Goal: Task Accomplishment & Management: Use online tool/utility

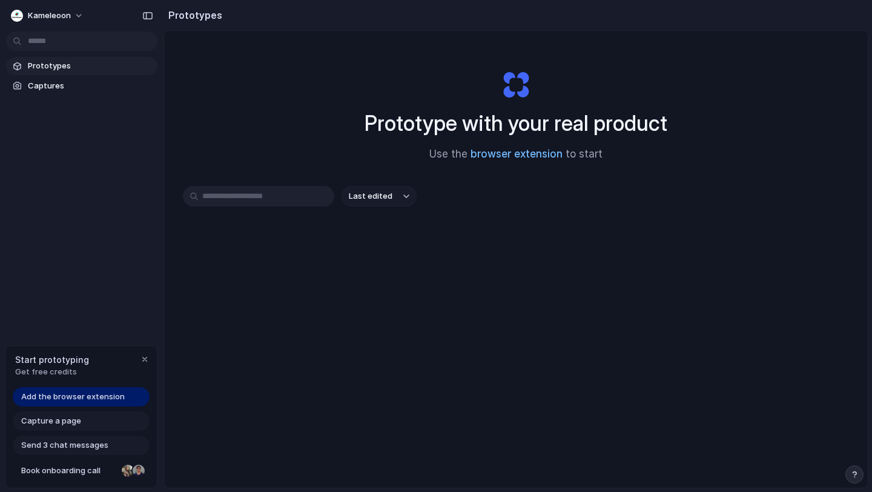
click at [516, 156] on link "browser extension" at bounding box center [517, 154] width 92 height 12
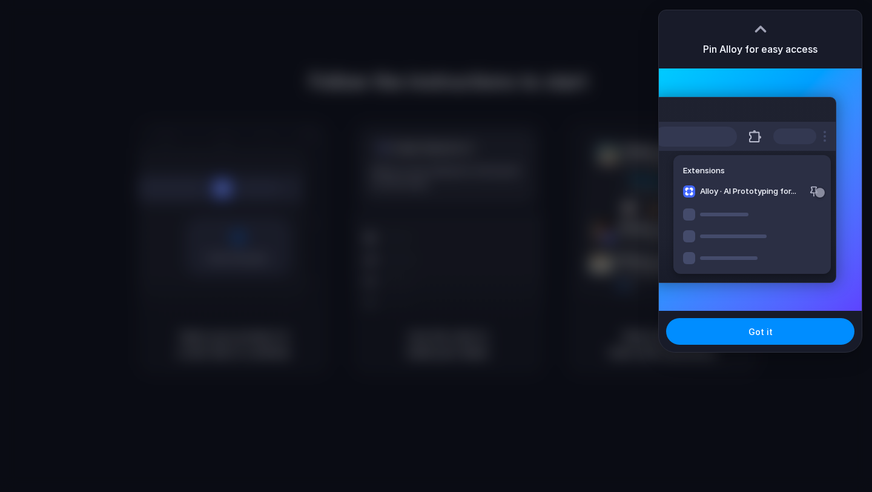
click at [816, 196] on div "Extensions Alloy · AI Prototyping for..." at bounding box center [745, 190] width 183 height 186
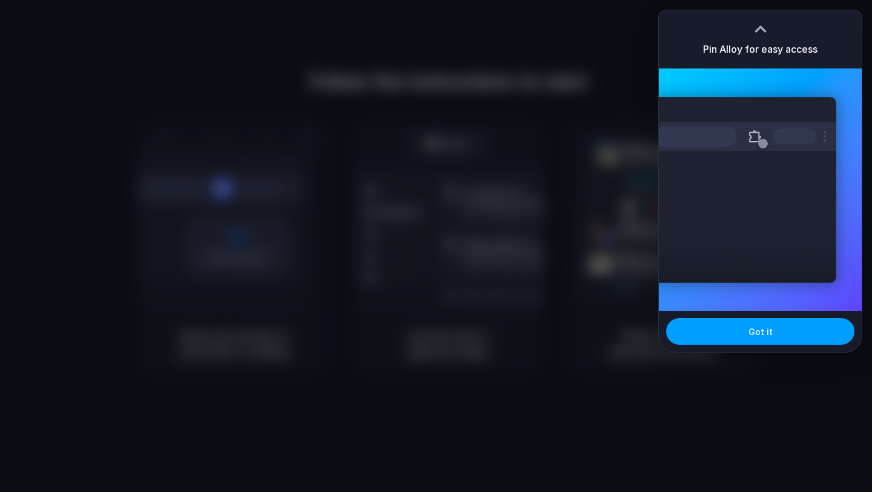
click at [753, 341] on button "Got it" at bounding box center [760, 331] width 188 height 27
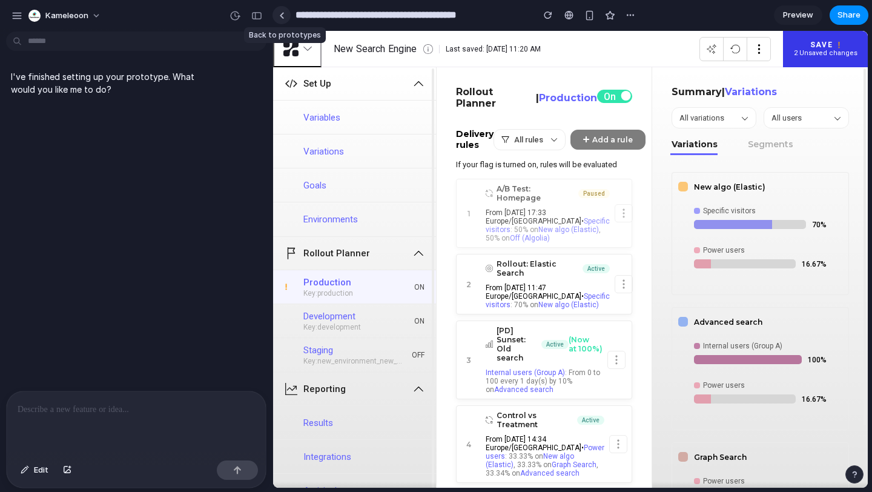
click at [285, 16] on link at bounding box center [282, 15] width 18 height 18
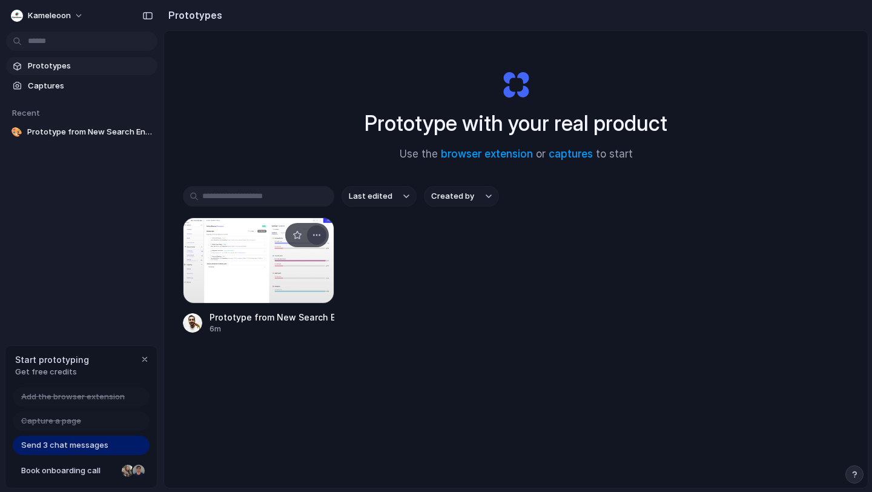
click at [319, 232] on div "button" at bounding box center [317, 235] width 10 height 10
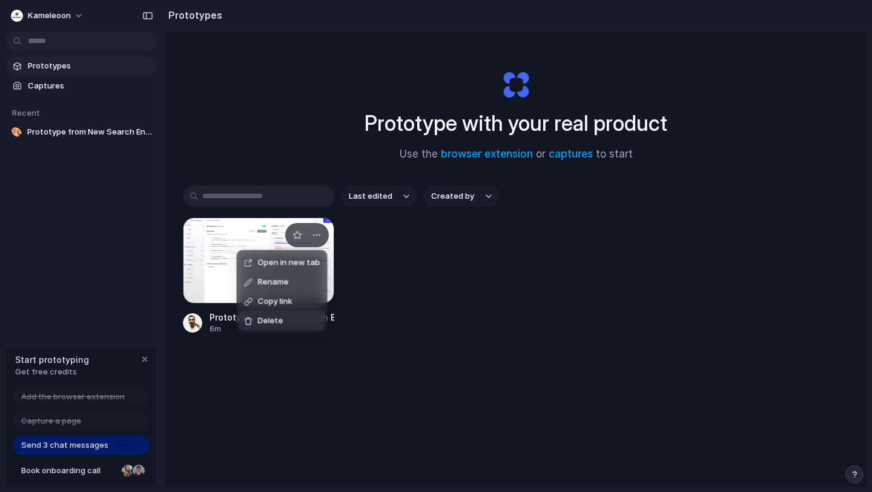
click at [295, 322] on li "Delete" at bounding box center [282, 320] width 86 height 19
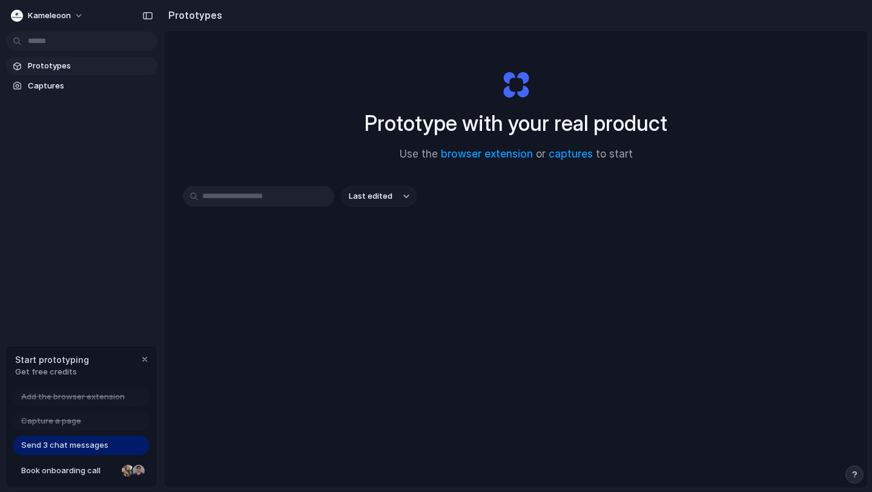
click at [247, 198] on input "text" at bounding box center [258, 196] width 151 height 21
click at [290, 76] on div "Prototype with your real product Use the browser extension or captures to start" at bounding box center [516, 110] width 485 height 131
click at [259, 203] on input "text" at bounding box center [258, 196] width 151 height 21
click at [574, 158] on link "captures" at bounding box center [571, 154] width 44 height 12
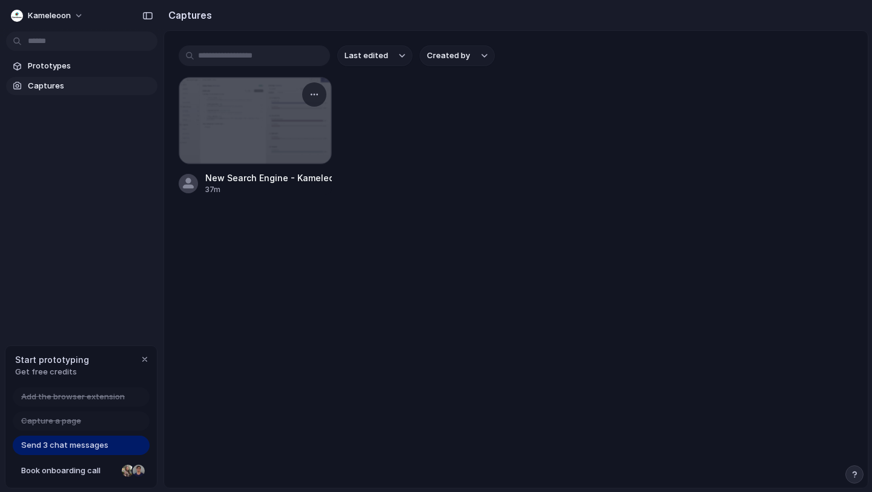
click at [262, 118] on div at bounding box center [255, 121] width 152 height 86
click at [310, 100] on button "button" at bounding box center [314, 94] width 19 height 19
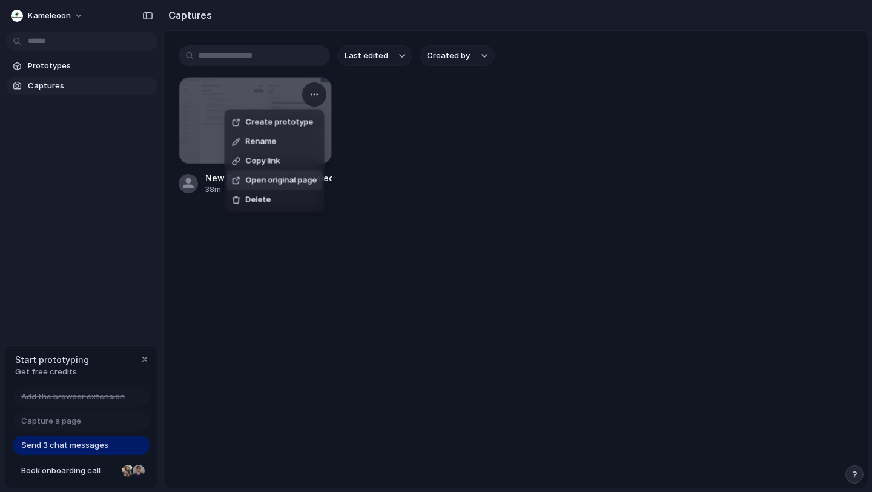
click at [294, 176] on span "Open original page" at bounding box center [281, 180] width 71 height 12
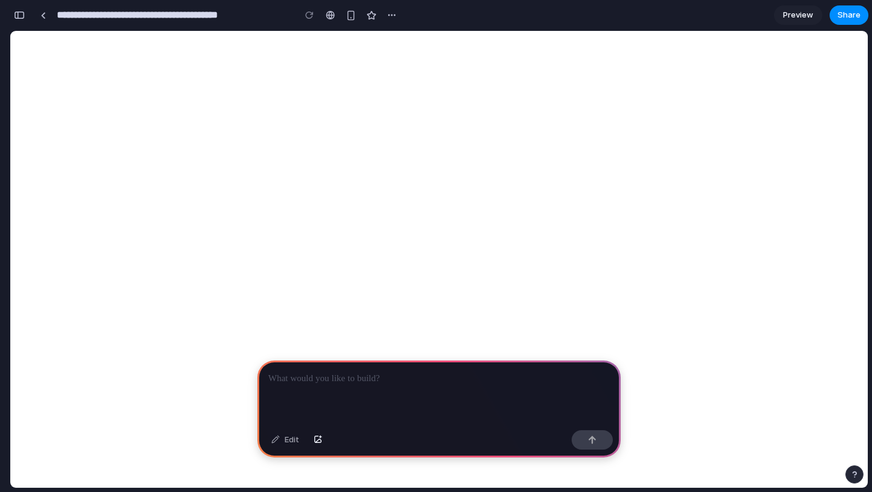
click at [334, 387] on div at bounding box center [439, 392] width 364 height 65
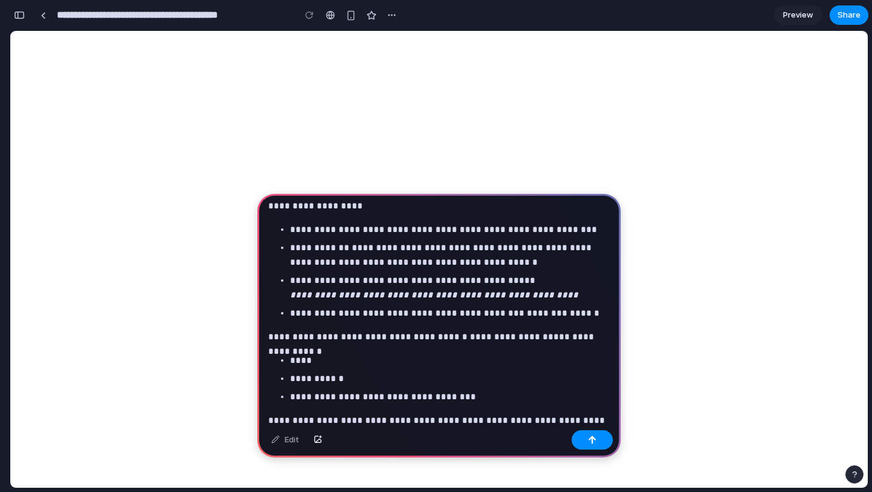
scroll to position [389, 0]
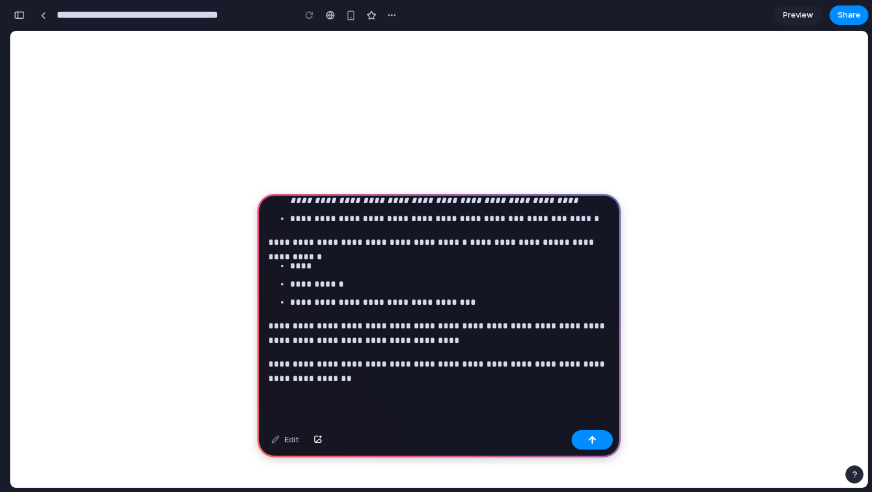
click at [408, 376] on p "**********" at bounding box center [439, 371] width 342 height 29
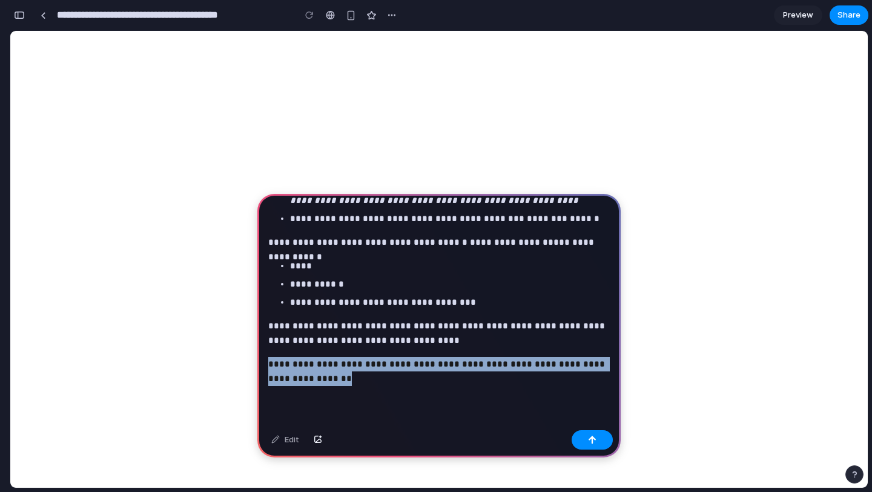
click at [408, 376] on p "**********" at bounding box center [439, 371] width 342 height 29
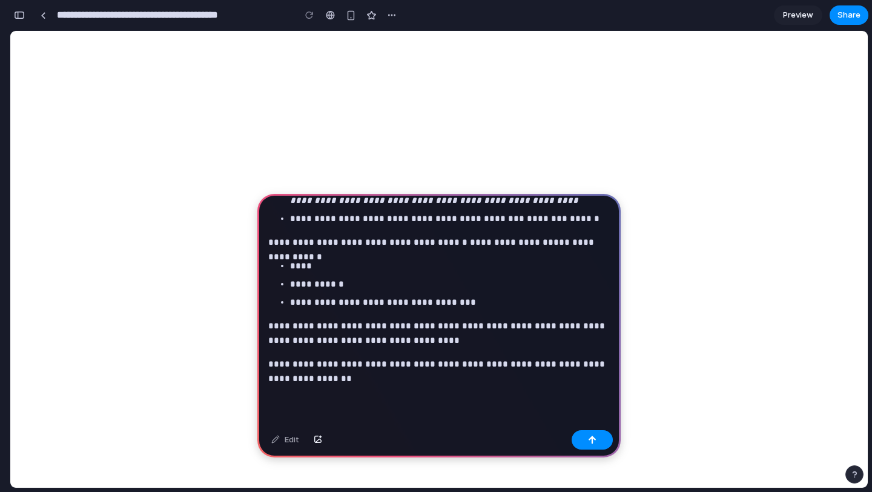
scroll to position [374, 0]
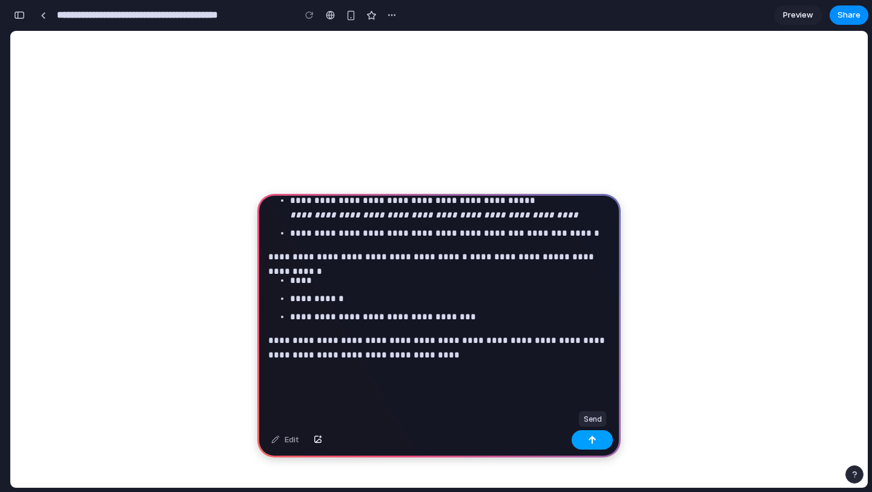
click at [593, 443] on button "button" at bounding box center [592, 439] width 41 height 19
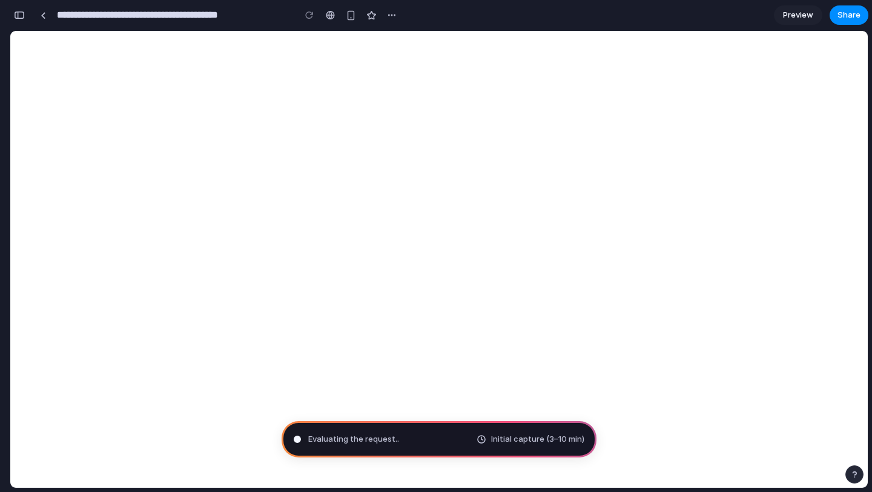
type input "**********"
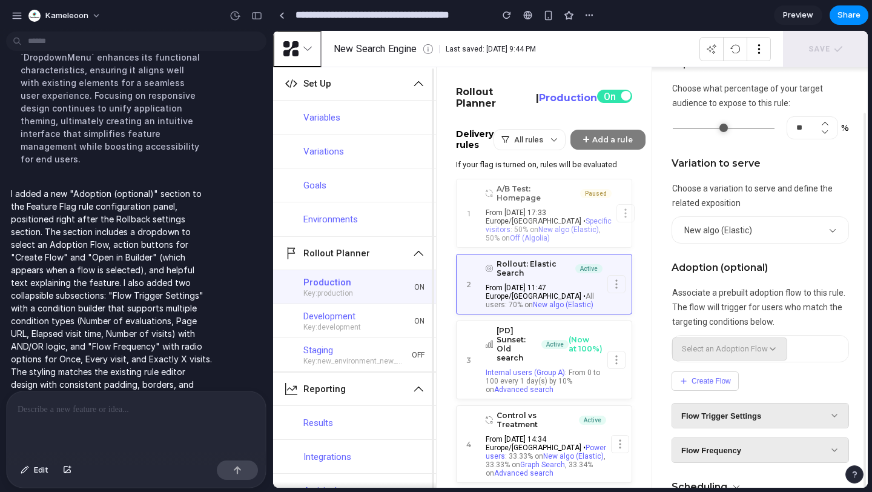
scroll to position [364, 0]
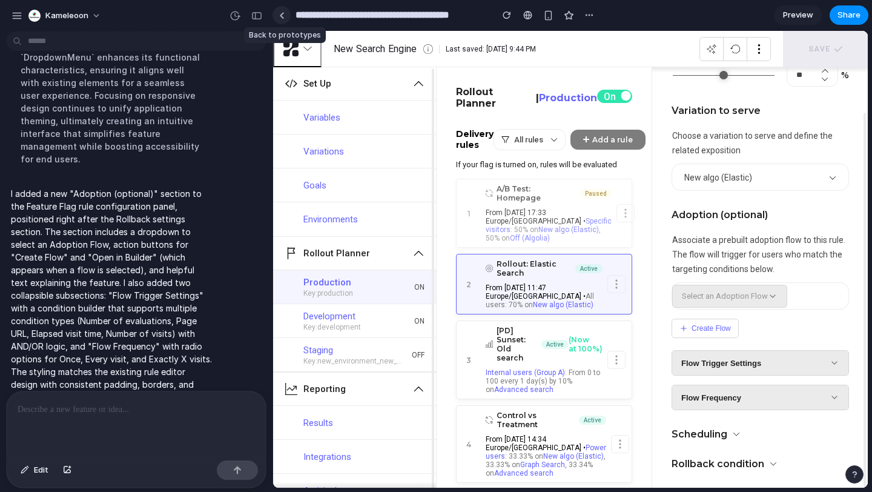
click at [285, 19] on link at bounding box center [282, 15] width 18 height 18
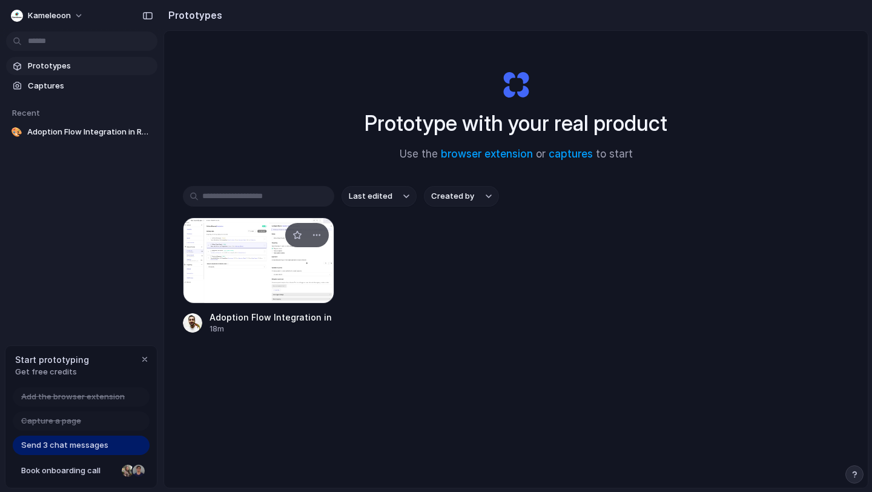
click at [257, 270] on div at bounding box center [258, 261] width 151 height 86
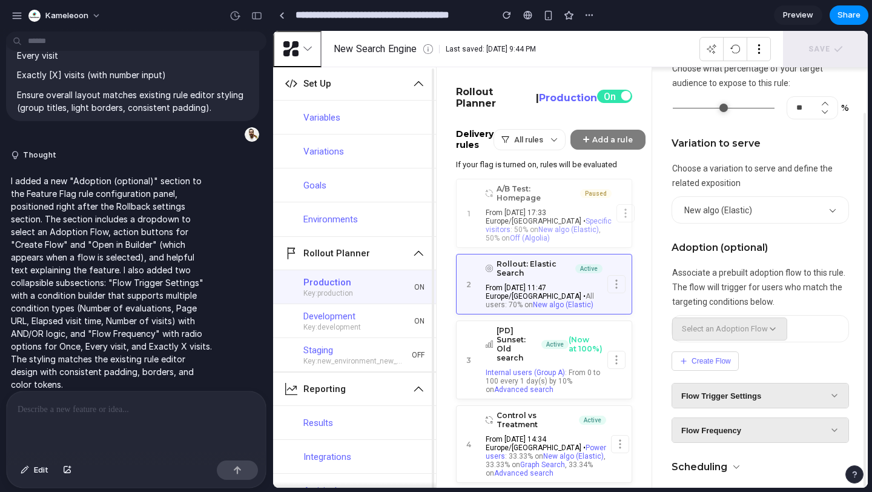
scroll to position [364, 0]
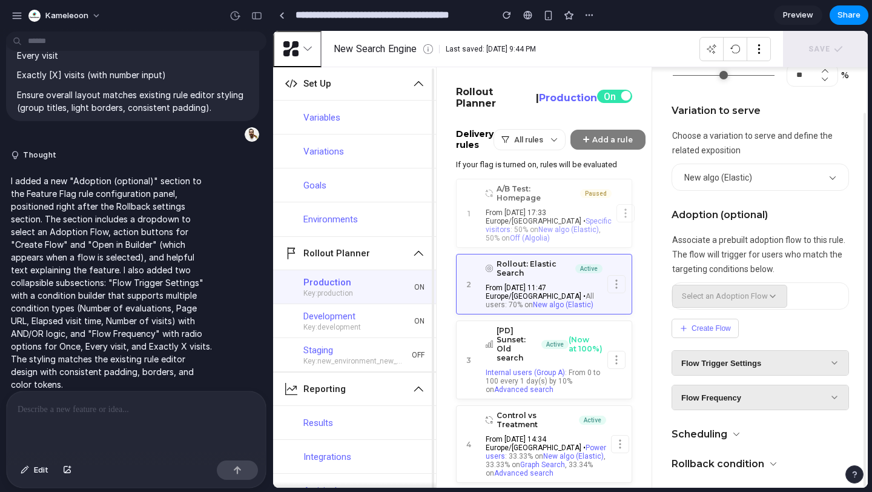
click at [795, 19] on span "Preview" at bounding box center [798, 15] width 30 height 12
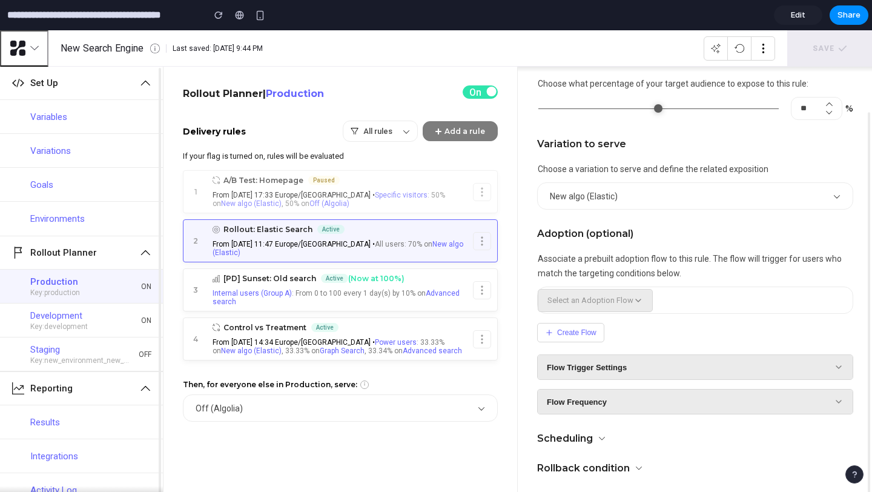
scroll to position [285, 0]
click at [579, 330] on button "Create Flow" at bounding box center [570, 332] width 67 height 19
click at [639, 333] on button "Open in Builder" at bounding box center [650, 332] width 78 height 19
click at [597, 331] on button "Create Flow" at bounding box center [570, 332] width 67 height 19
click at [622, 355] on button "Flow Trigger Settings" at bounding box center [695, 367] width 315 height 24
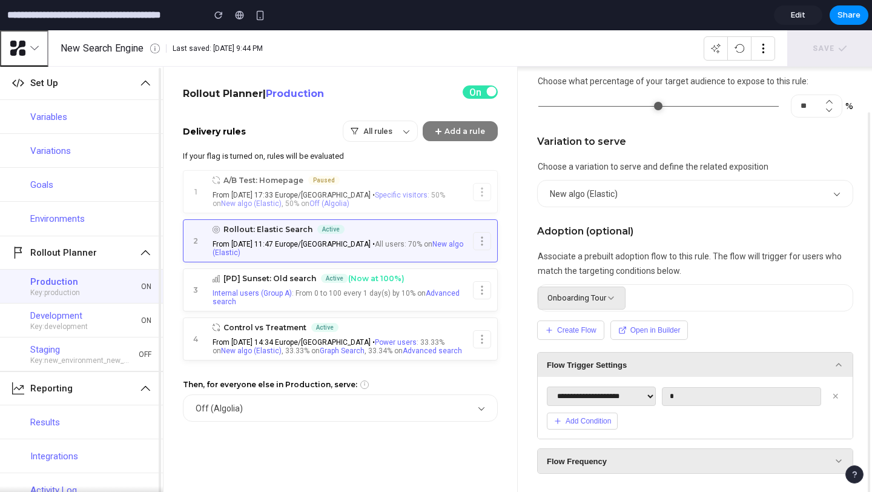
click at [622, 363] on span "Flow Trigger Settings" at bounding box center [587, 364] width 80 height 9
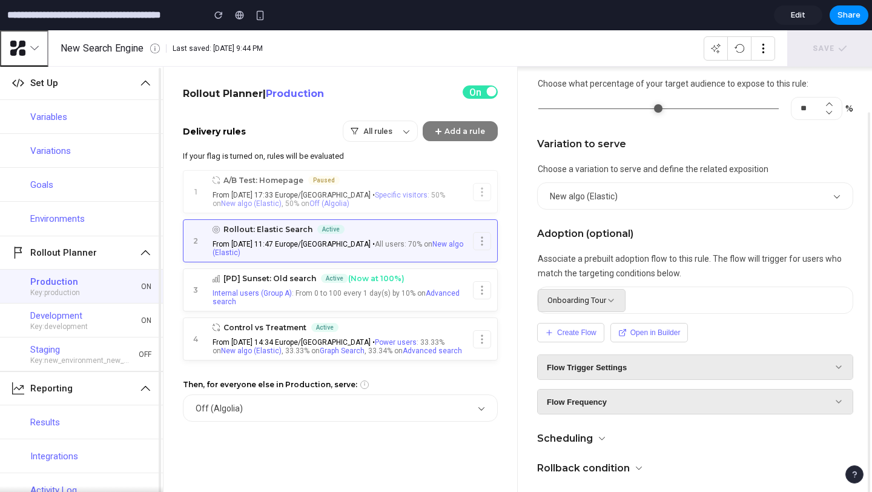
click at [622, 363] on span "Flow Trigger Settings" at bounding box center [587, 367] width 80 height 9
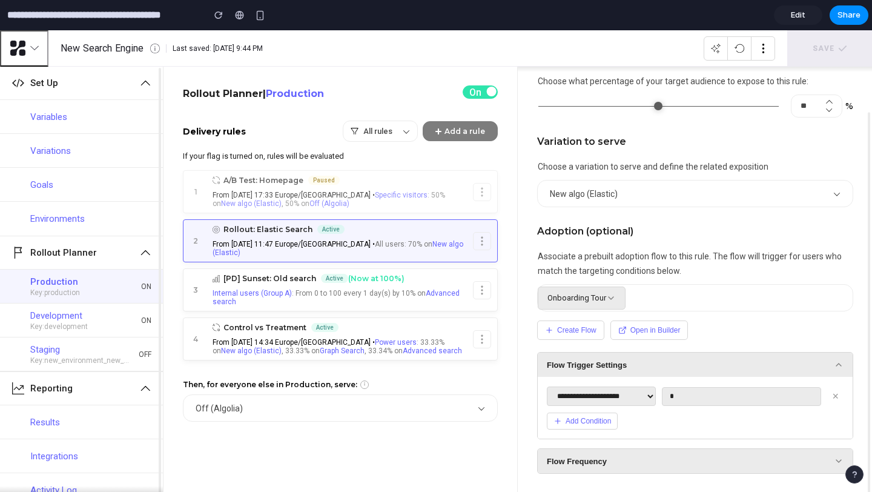
scroll to position [347, 0]
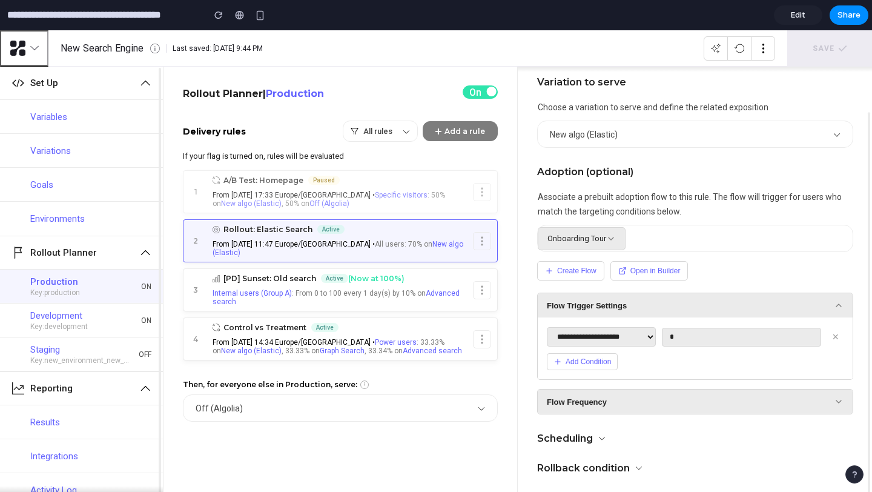
click at [608, 360] on button "Add Condition" at bounding box center [582, 361] width 71 height 17
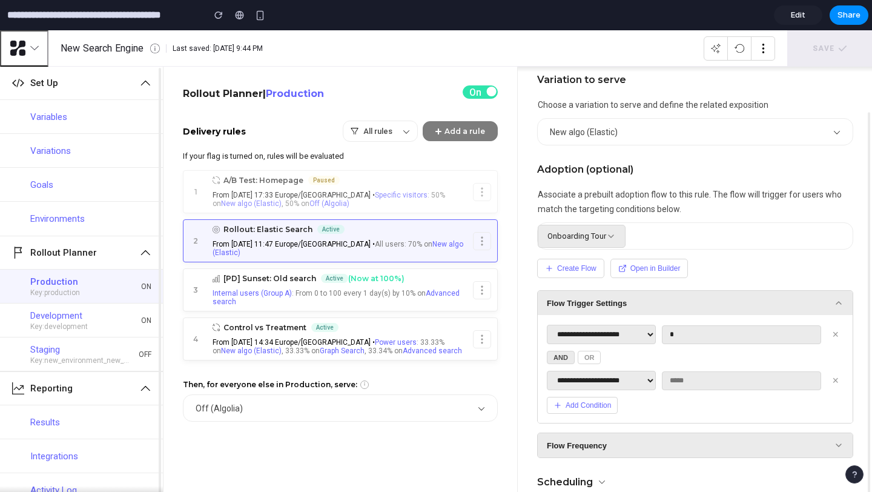
click at [594, 404] on button "Add Condition" at bounding box center [582, 405] width 71 height 17
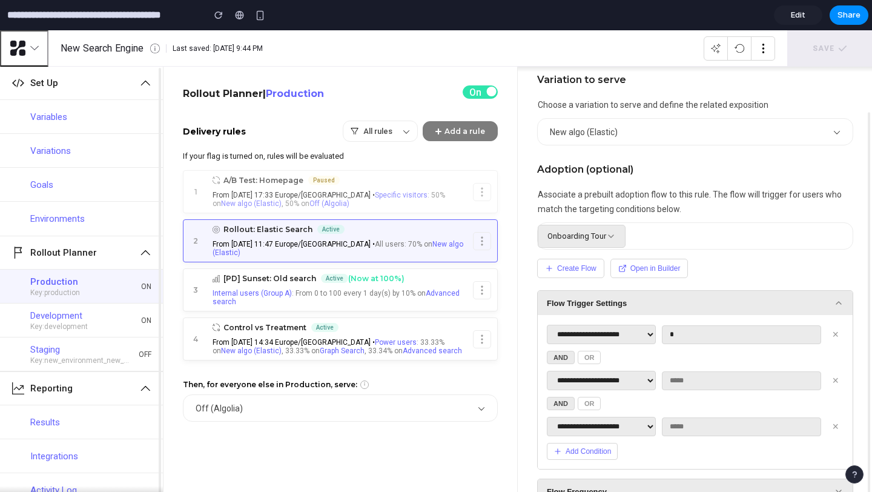
scroll to position [440, 0]
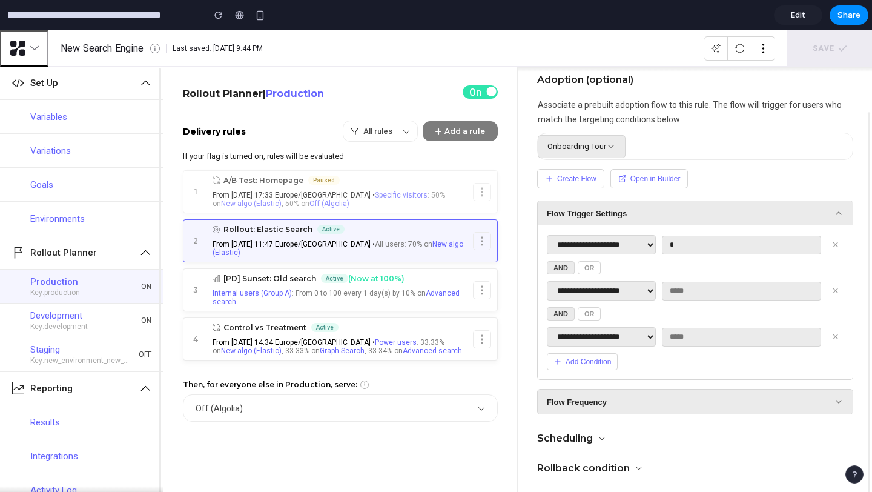
click at [632, 404] on button "Flow Frequency" at bounding box center [695, 402] width 315 height 24
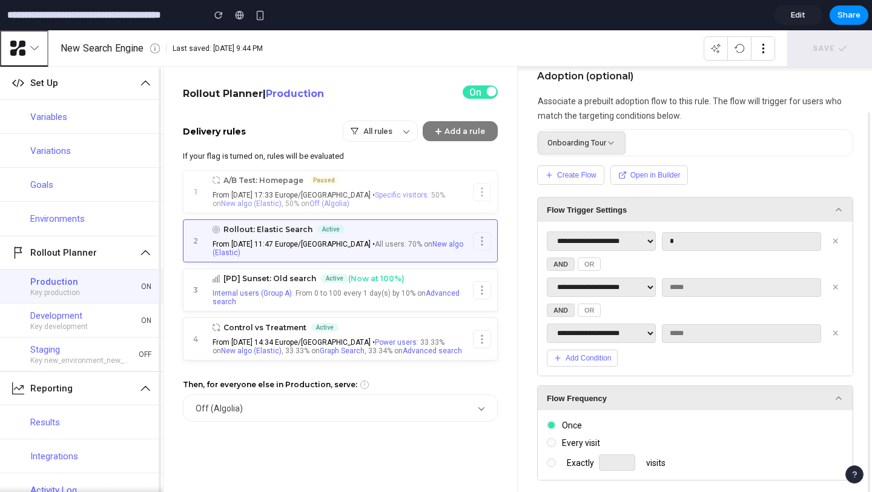
scroll to position [510, 0]
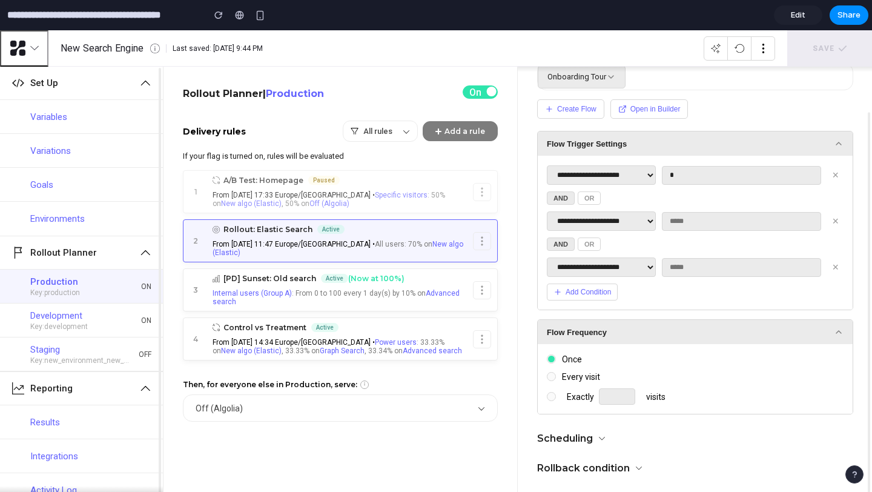
click at [581, 380] on div "Every visit" at bounding box center [695, 377] width 297 height 12
click at [580, 375] on span "Every visit" at bounding box center [578, 377] width 44 height 8
click at [559, 376] on span "Every visit" at bounding box center [578, 377] width 44 height 8
click at [550, 395] on span at bounding box center [551, 396] width 9 height 9
click at [599, 395] on input "*" at bounding box center [617, 396] width 36 height 16
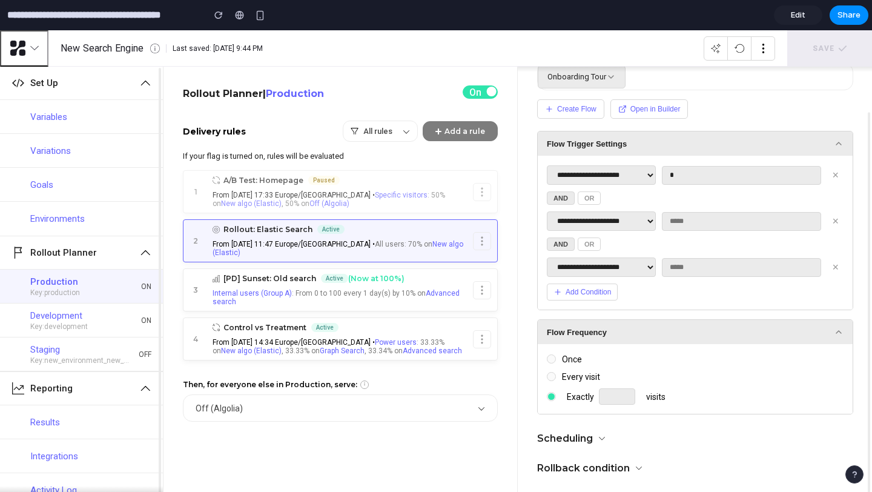
click at [624, 393] on input "*" at bounding box center [617, 396] width 36 height 16
click at [626, 400] on input "*" at bounding box center [617, 396] width 36 height 16
click at [626, 399] on input "*" at bounding box center [617, 396] width 36 height 16
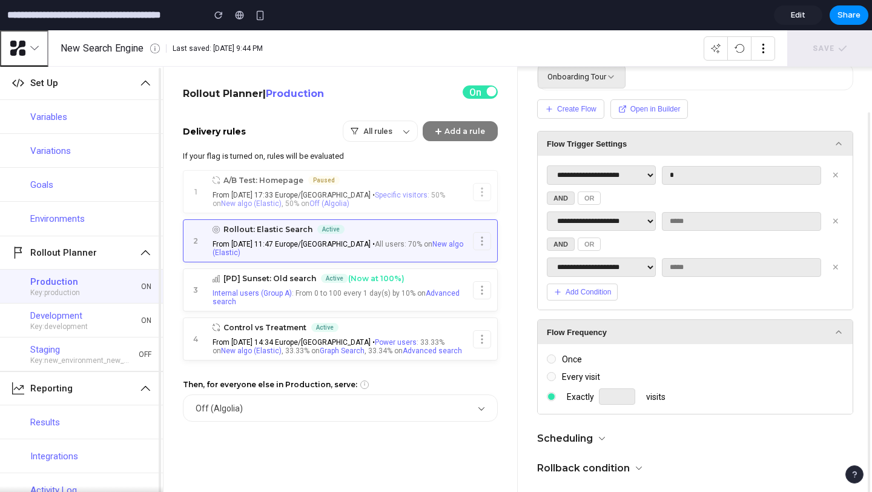
type input "*"
click at [626, 399] on input "*" at bounding box center [617, 396] width 36 height 16
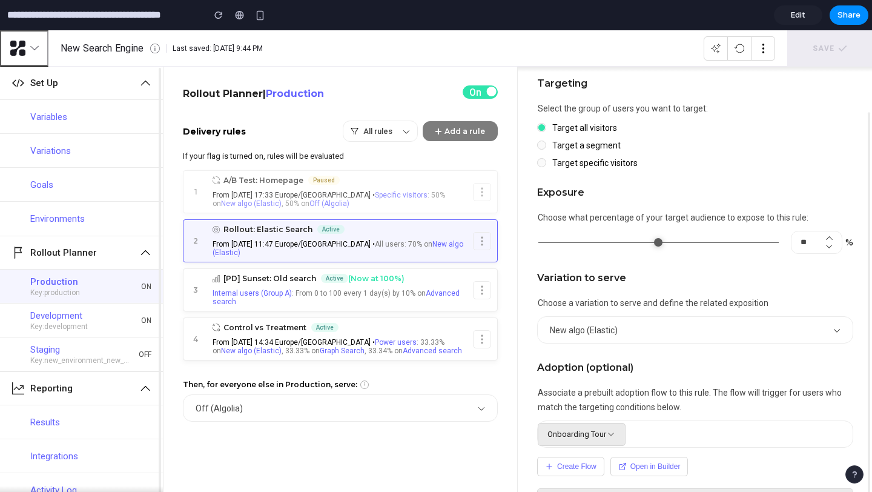
scroll to position [148, 0]
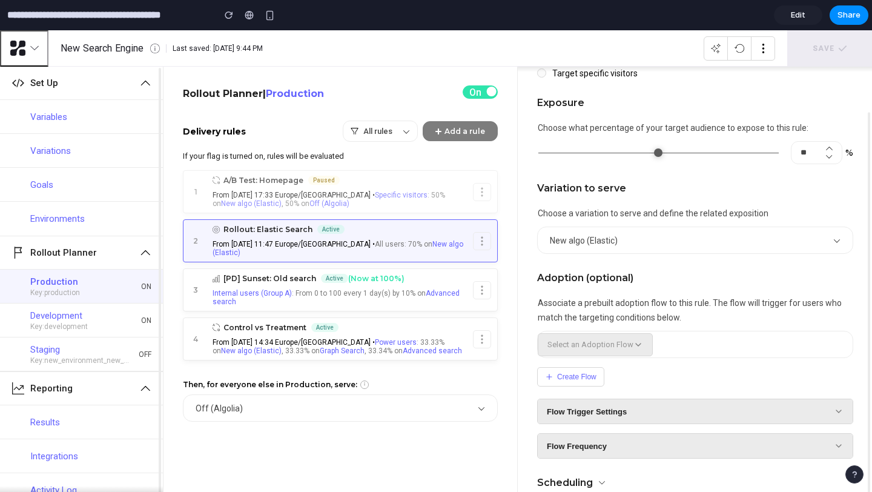
scroll to position [285, 0]
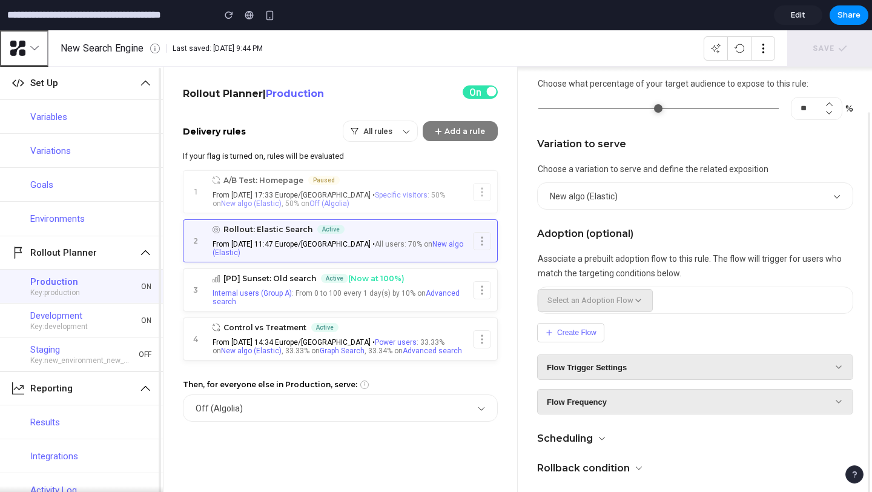
click at [792, 15] on span "Edit" at bounding box center [798, 15] width 15 height 12
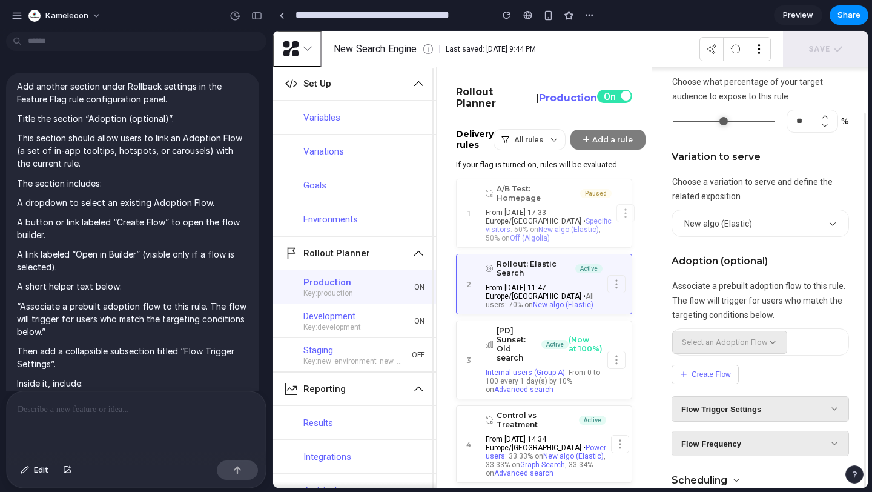
scroll to position [553, 0]
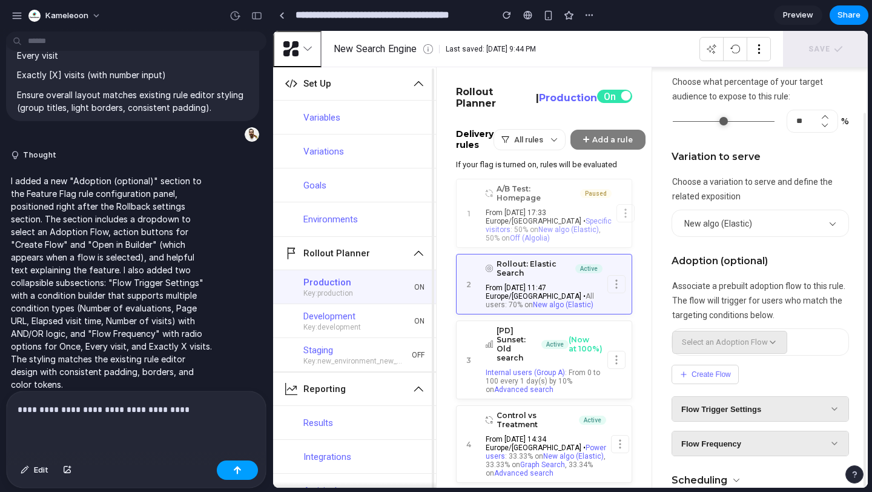
click at [244, 474] on button "button" at bounding box center [237, 469] width 41 height 19
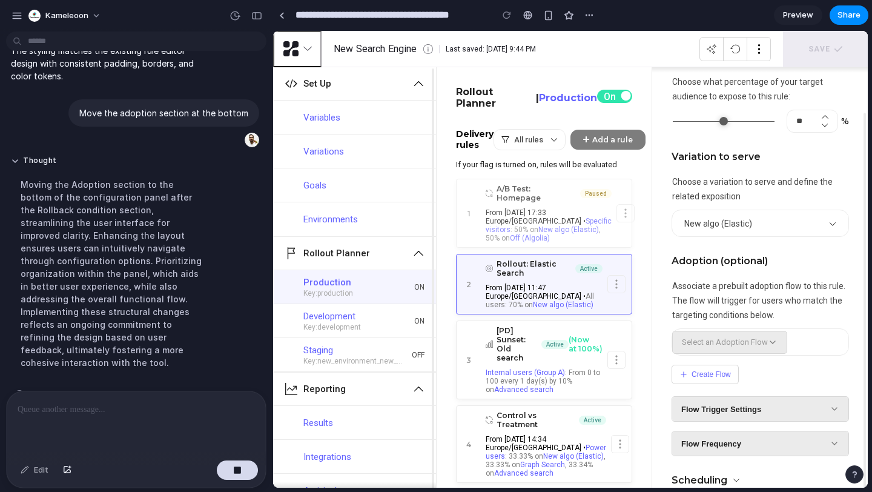
scroll to position [364, 0]
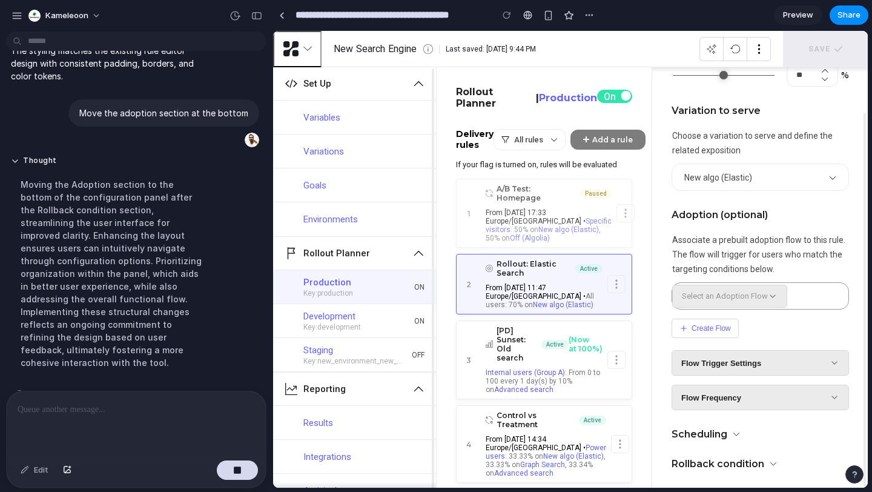
click at [768, 295] on icon at bounding box center [773, 296] width 10 height 10
click at [768, 297] on icon at bounding box center [773, 296] width 10 height 10
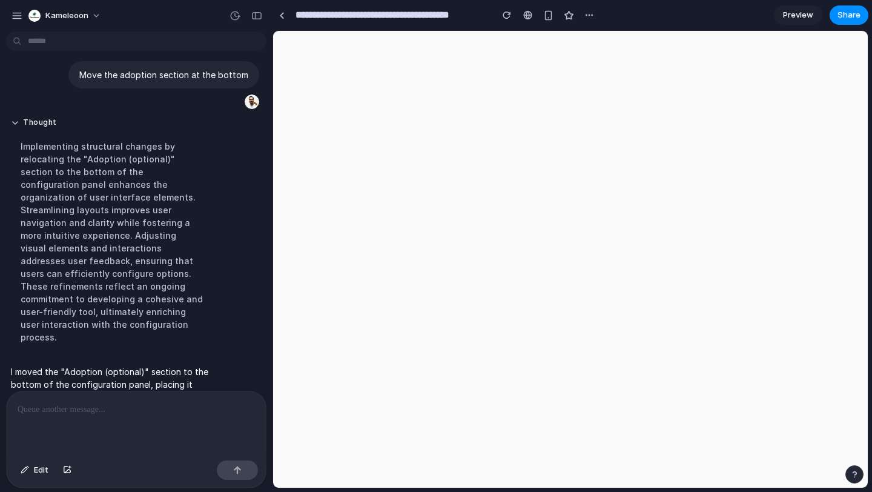
scroll to position [0, 0]
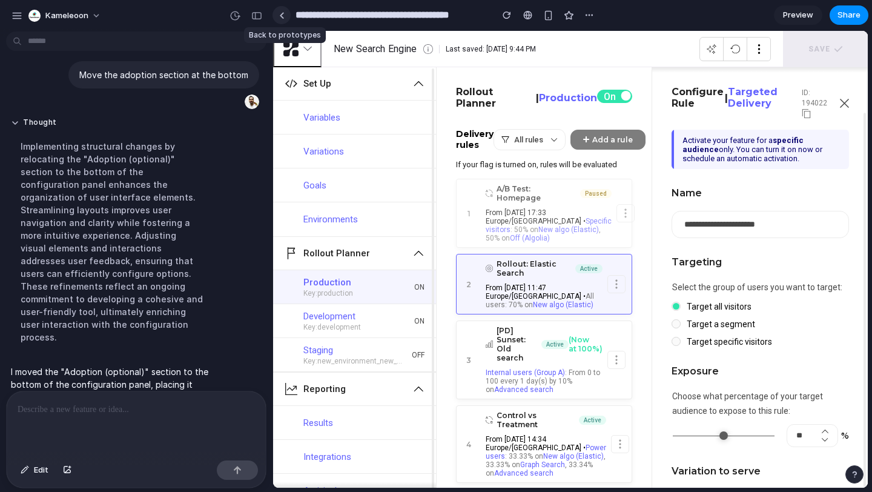
click at [284, 18] on link at bounding box center [282, 15] width 18 height 18
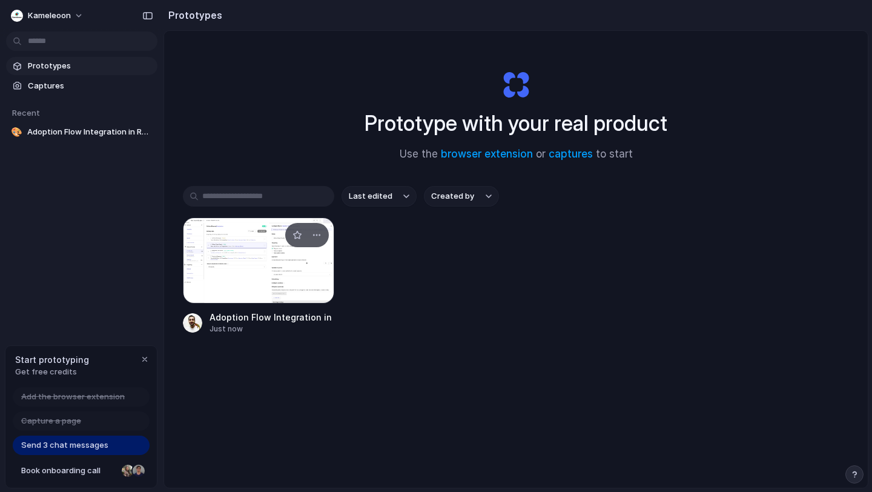
click at [285, 269] on div at bounding box center [258, 261] width 151 height 86
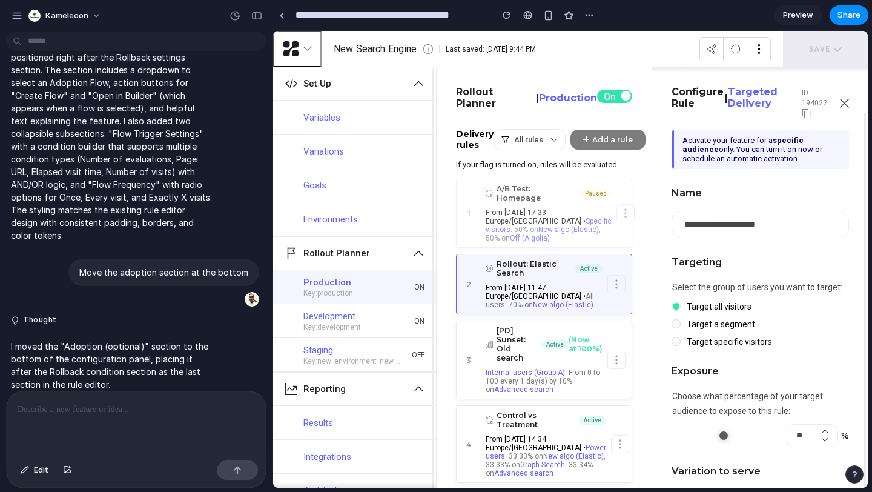
click at [806, 16] on span "Preview" at bounding box center [798, 15] width 30 height 12
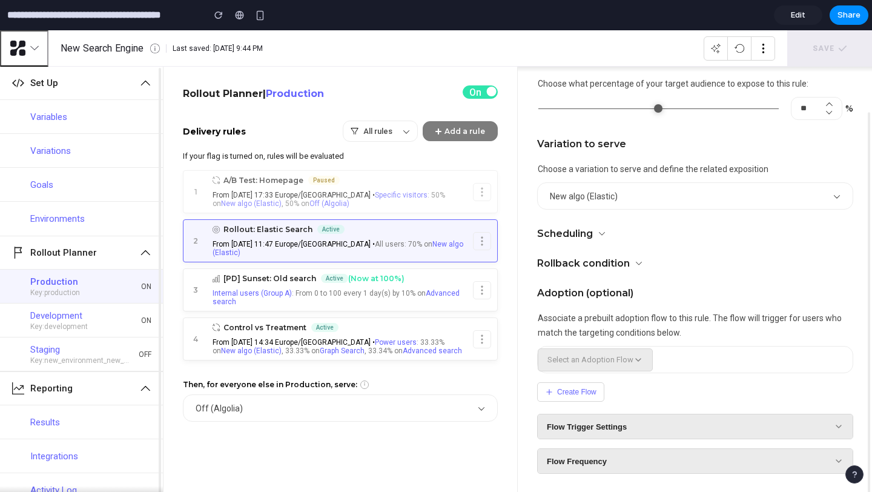
scroll to position [285, 0]
click at [634, 364] on icon at bounding box center [639, 360] width 10 height 10
click at [643, 363] on div "Select an Adoption Flow" at bounding box center [595, 359] width 115 height 23
click at [592, 389] on button "Create Flow" at bounding box center [570, 391] width 67 height 19
click at [654, 390] on button "Open in Builder" at bounding box center [650, 391] width 78 height 19
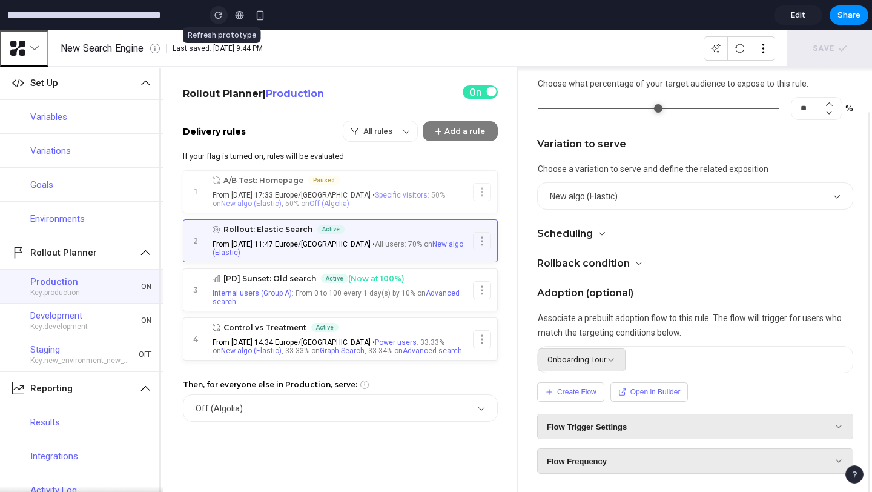
click at [221, 18] on div "button" at bounding box center [218, 15] width 8 height 8
click at [628, 360] on span "Select an Adoption Flow" at bounding box center [591, 359] width 86 height 9
click at [586, 383] on button "Create Flow" at bounding box center [570, 391] width 67 height 19
click at [613, 423] on span "Flow Trigger Settings" at bounding box center [587, 426] width 80 height 9
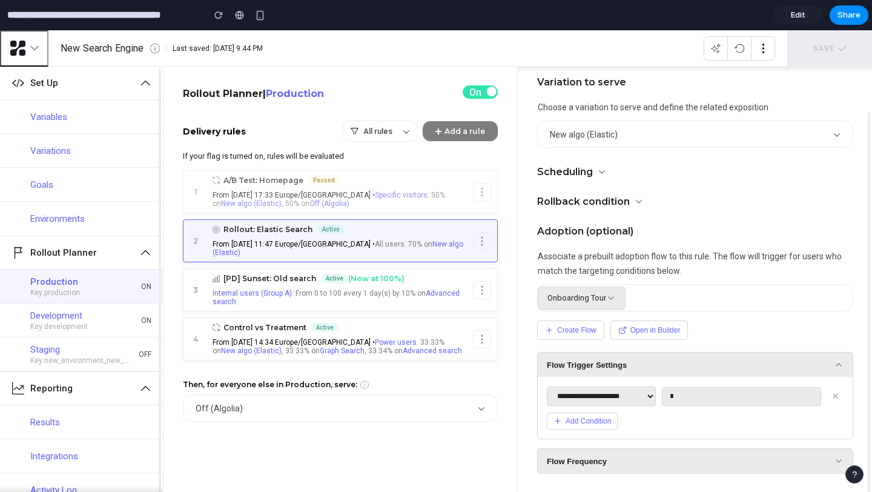
scroll to position [347, 0]
click at [605, 428] on button "Add Condition" at bounding box center [582, 421] width 71 height 17
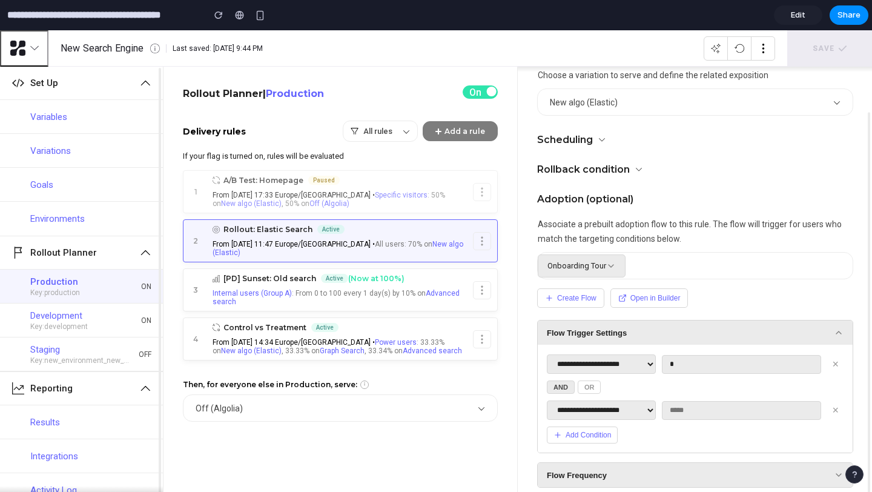
scroll to position [393, 0]
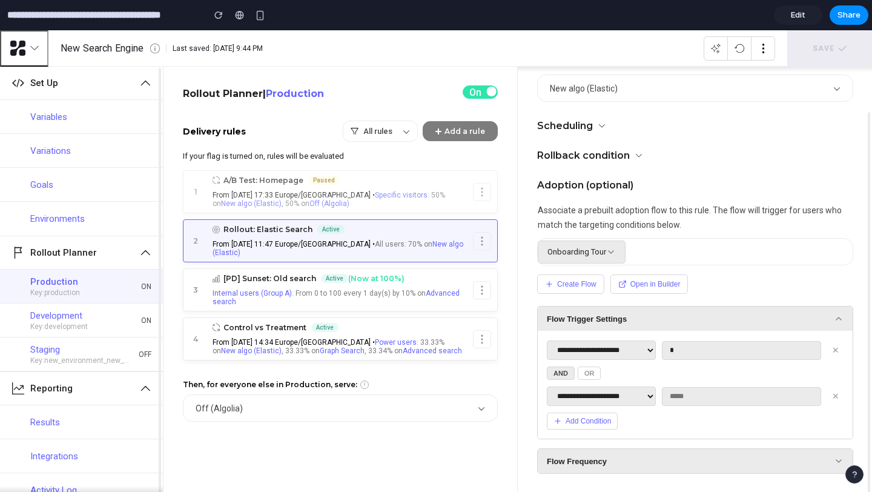
click at [617, 401] on select "**********" at bounding box center [601, 396] width 109 height 19
